Goal: Task Accomplishment & Management: Use online tool/utility

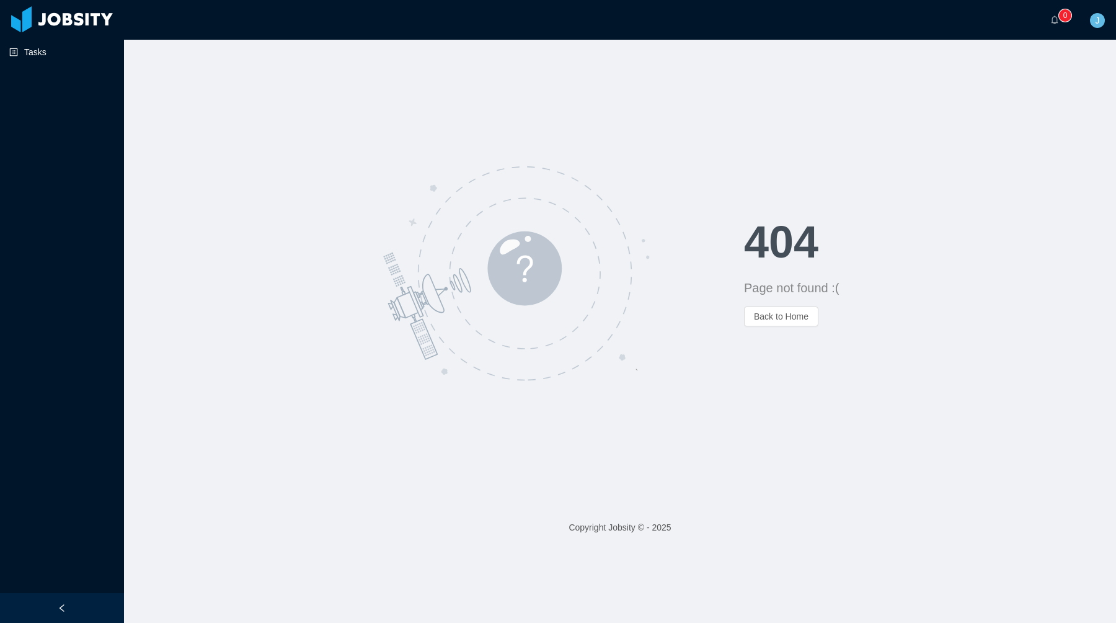
click at [59, 51] on link "Tasks" at bounding box center [61, 52] width 105 height 25
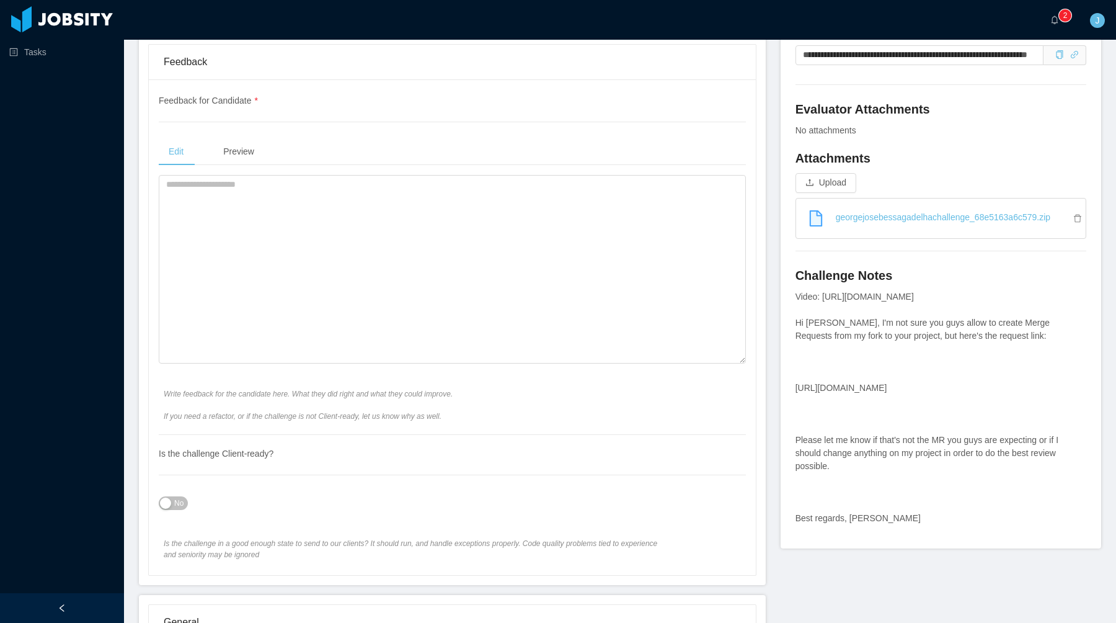
scroll to position [423, 0]
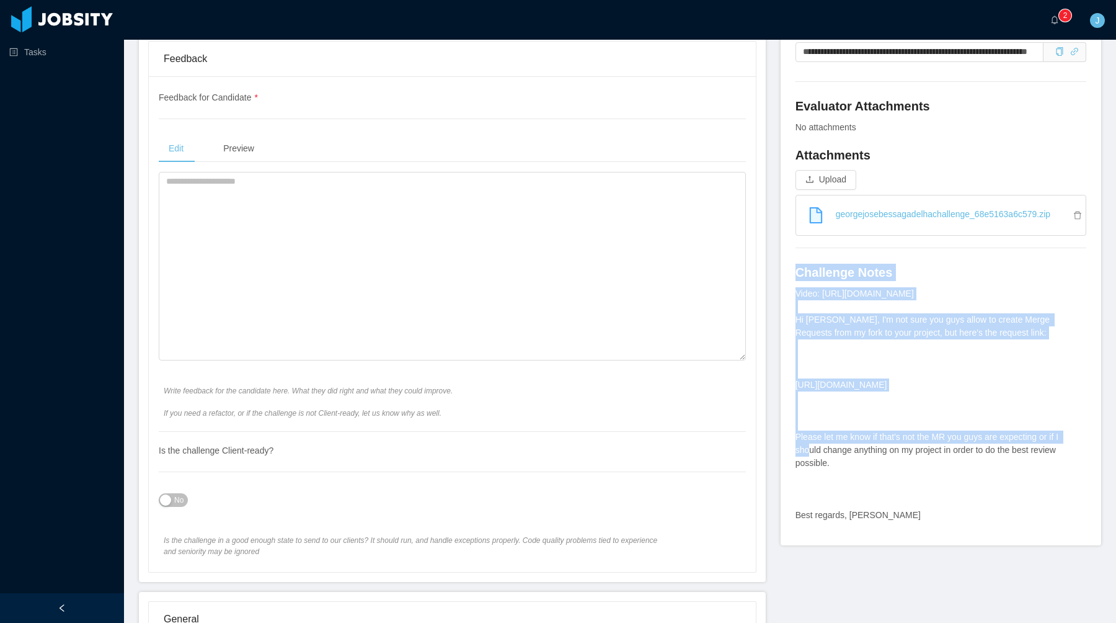
drag, startPoint x: 794, startPoint y: 412, endPoint x: 955, endPoint y: 414, distance: 161.3
click at [954, 414] on div "**********" at bounding box center [941, 274] width 321 height 541
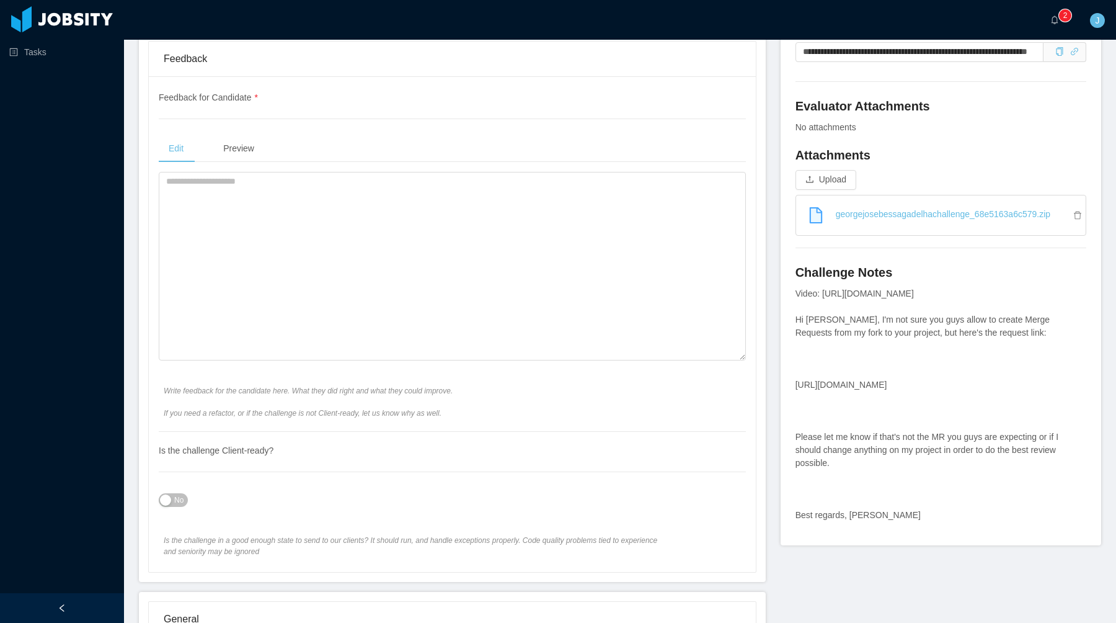
click at [955, 414] on div "Video: https://drive.google.com/file/d/1D5dBnrD6QxpXFBNM7yuyYEgHXGyWTzpb/view?u…" at bounding box center [941, 404] width 291 height 234
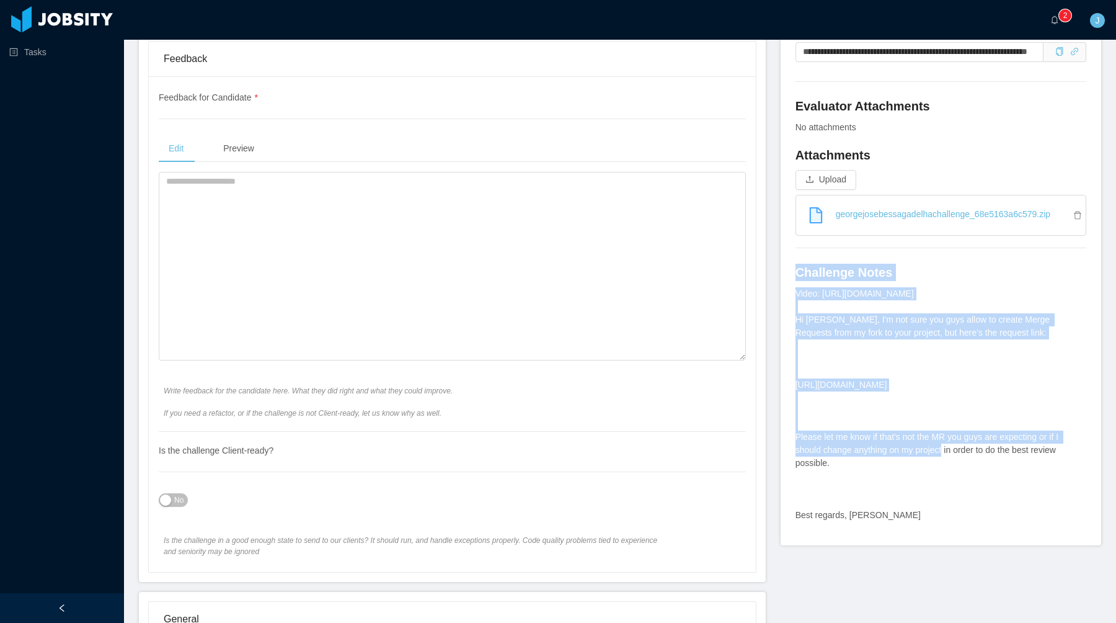
drag, startPoint x: 943, startPoint y: 420, endPoint x: 795, endPoint y: 409, distance: 148.6
click at [795, 410] on div "**********" at bounding box center [941, 274] width 321 height 541
copy div "Challenge Notes Video: https://drive.google.com/file/d/1D5dBnrD6QxpXFBNM7yuyYEg…"
click at [886, 385] on div "Video: https://drive.google.com/file/d/1D5dBnrD6QxpXFBNM7yuyYEgHXGyWTzpb/view?u…" at bounding box center [941, 404] width 291 height 234
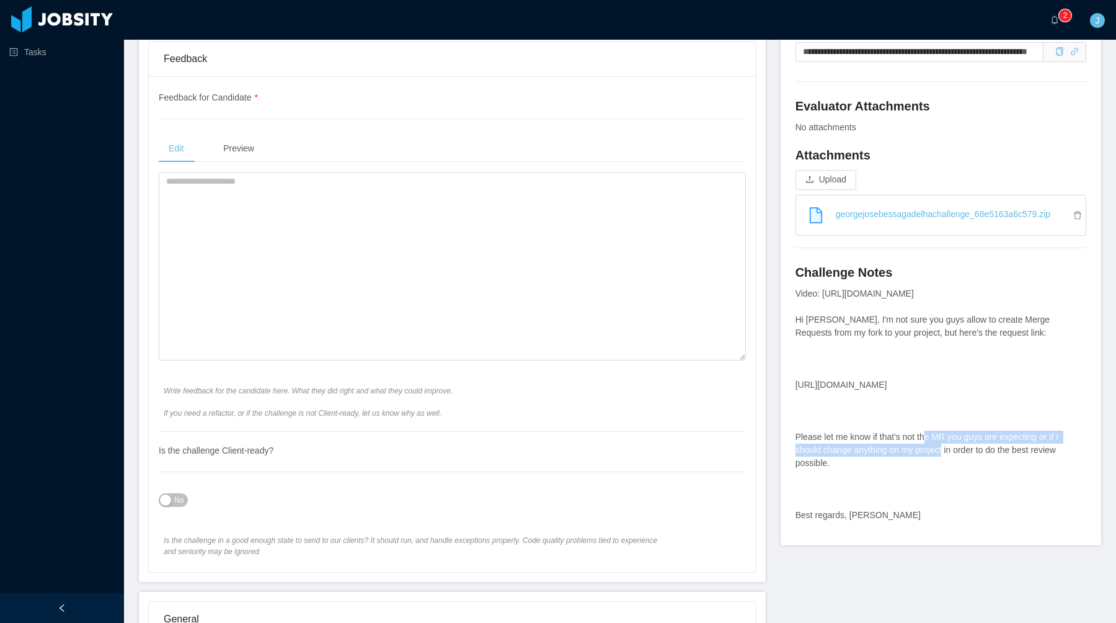
drag, startPoint x: 928, startPoint y: 425, endPoint x: 796, endPoint y: 411, distance: 132.8
click at [796, 411] on div "Video: https://drive.google.com/file/d/1D5dBnrD6QxpXFBNM7yuyYEgHXGyWTzpb/view?u…" at bounding box center [941, 404] width 291 height 234
copy div "https://git.jobsity.com/georgebgadelha/node-challenge/-/merge_requests/1"
click at [874, 422] on div "Video: https://drive.google.com/file/d/1D5dBnrD6QxpXFBNM7yuyYEgHXGyWTzpb/view?u…" at bounding box center [941, 404] width 291 height 234
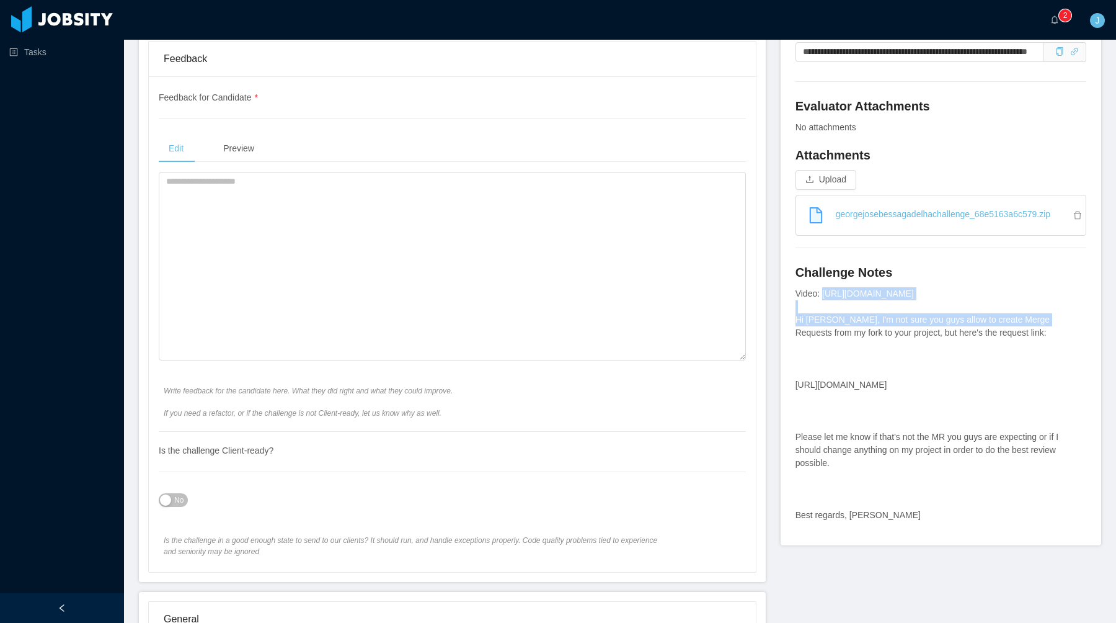
drag, startPoint x: 892, startPoint y: 321, endPoint x: 798, endPoint y: 307, distance: 95.2
click at [798, 308] on div "Video: https://drive.google.com/file/d/1D5dBnrD6QxpXFBNM7yuyYEgHXGyWTzpb/view?u…" at bounding box center [941, 404] width 291 height 234
copy div "https://drive.google.com/file/d/1D5dBnrD6QxpXFBNM7yuyYEgHXGyWTzpb/view?usp=shar…"
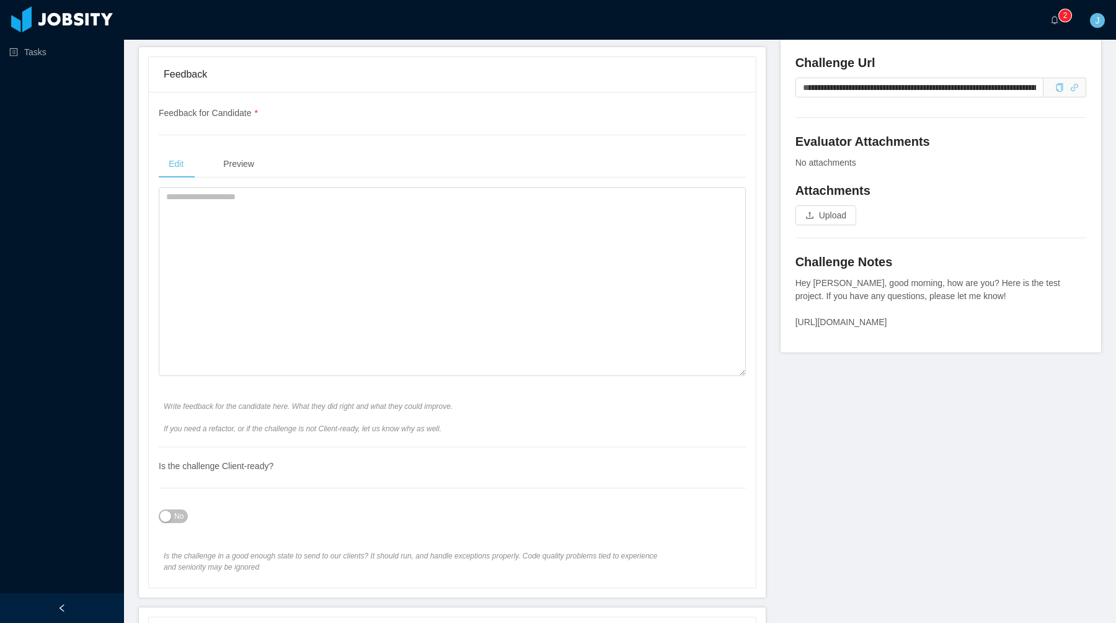
scroll to position [430, 0]
